Goal: Contribute content: Add original content to the website for others to see

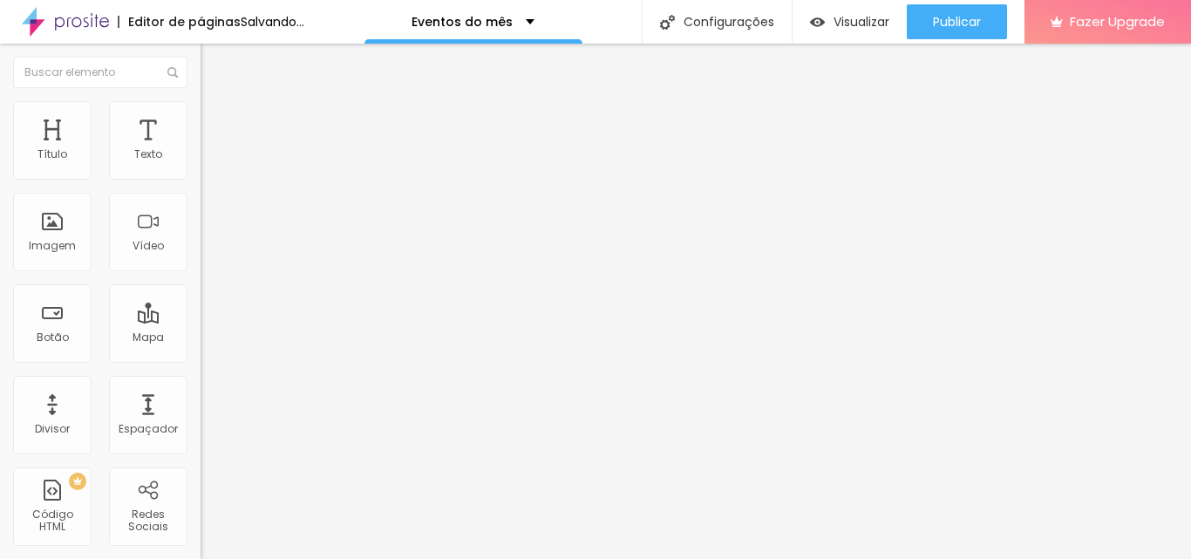
click at [200, 150] on span "Adicionar imagem" at bounding box center [256, 142] width 112 height 15
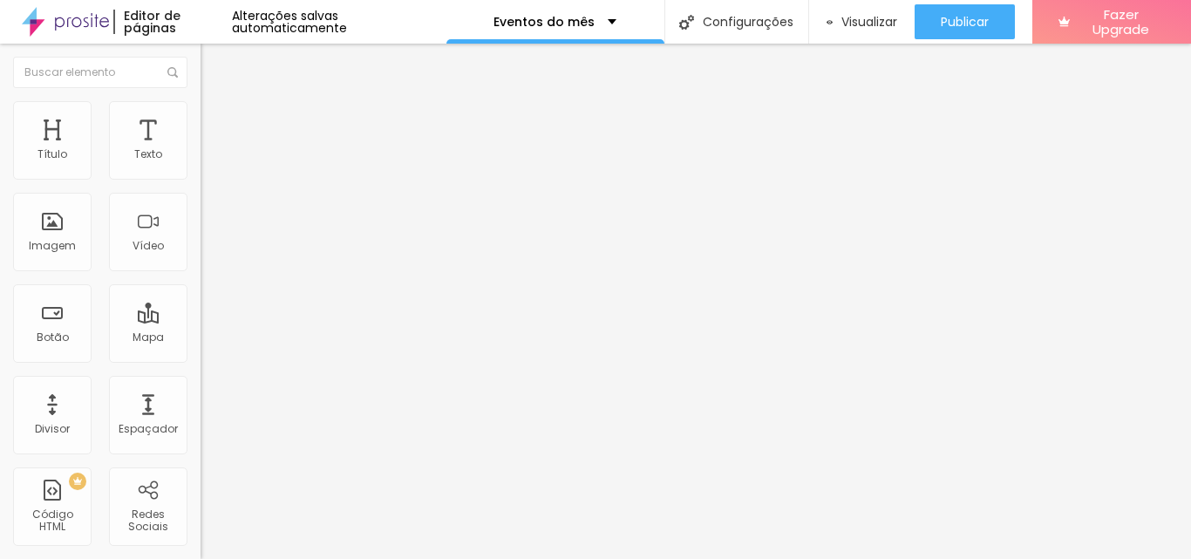
click at [200, 357] on input "https://" at bounding box center [304, 348] width 209 height 17
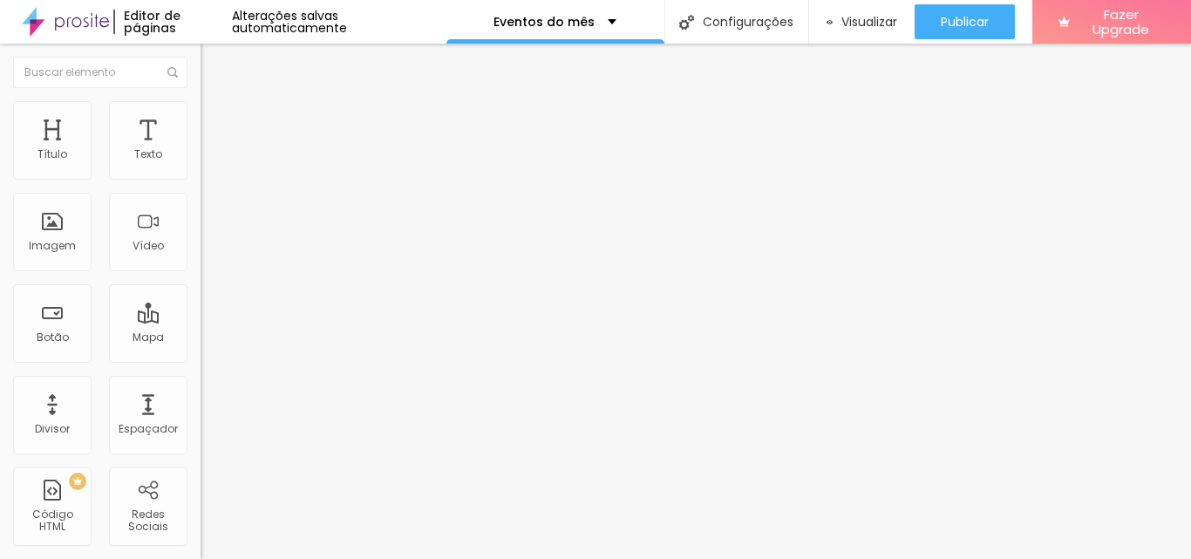
type input "h"
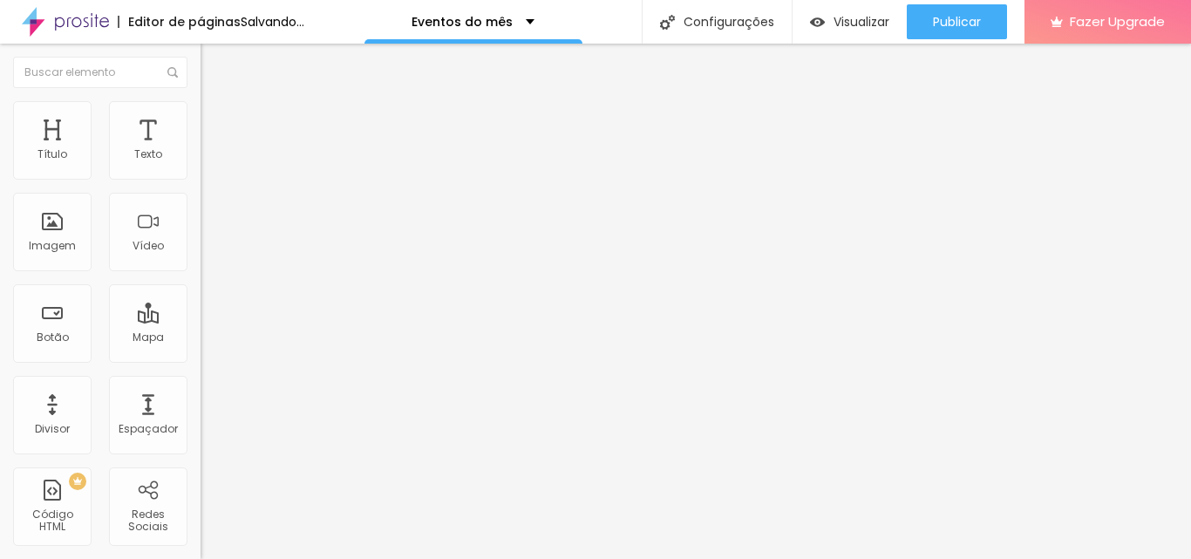
paste input "[URL][DOMAIN_NAME]"
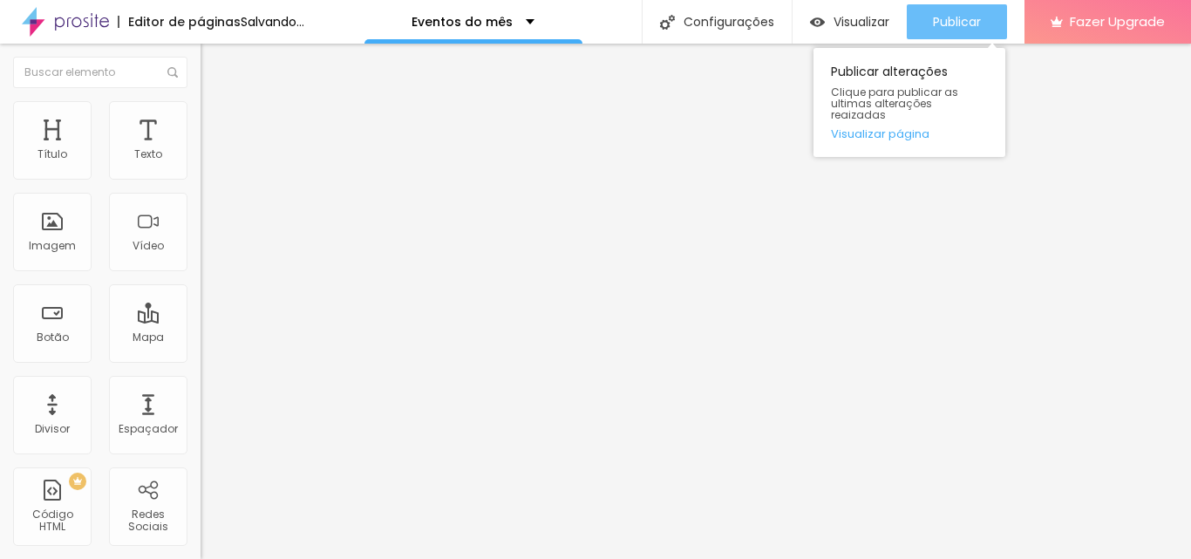
type input "[URL][DOMAIN_NAME]"
click at [962, 22] on span "Publicar" at bounding box center [957, 22] width 48 height 14
